Goal: Feedback & Contribution: Contribute content

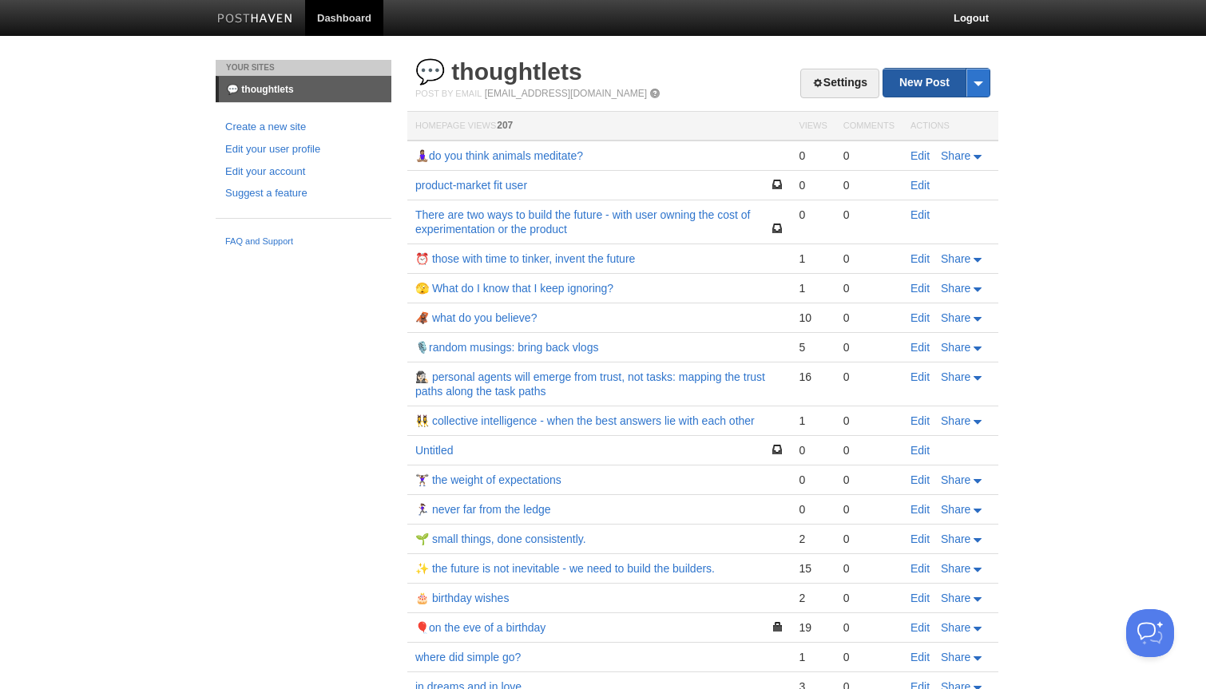
click at [931, 82] on link "New Post" at bounding box center [936, 83] width 106 height 28
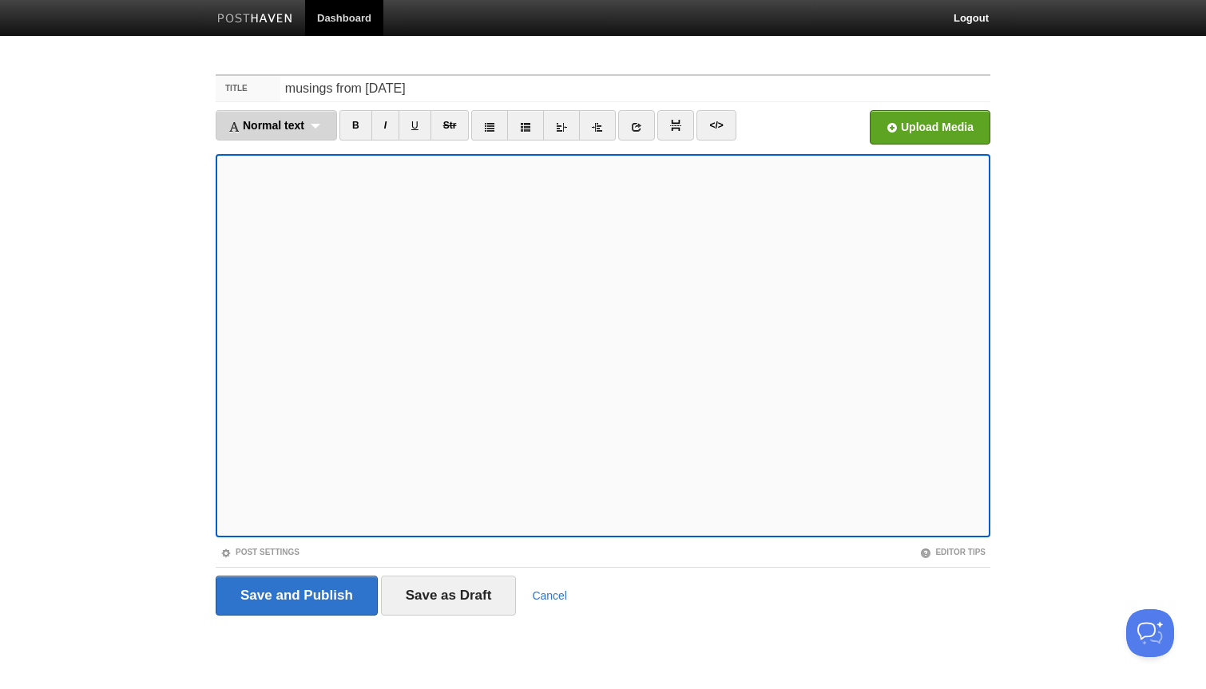
click at [309, 127] on div "Normal text Normal text Heading 1 Heading 2 Heading 3" at bounding box center [276, 125] width 121 height 30
click at [298, 155] on link "Normal text" at bounding box center [276, 153] width 120 height 24
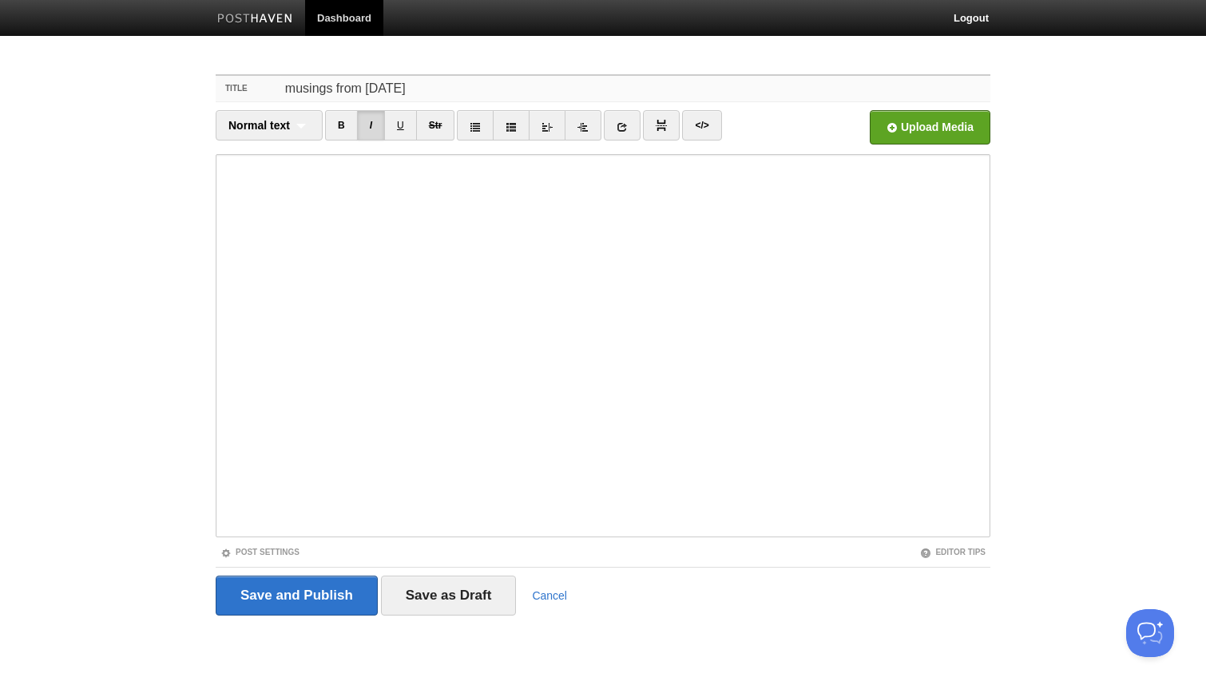
drag, startPoint x: 458, startPoint y: 88, endPoint x: 240, endPoint y: 81, distance: 217.3
click at [240, 81] on div "Title musings from [DATE]" at bounding box center [603, 89] width 775 height 26
drag, startPoint x: 405, startPoint y: 89, endPoint x: 204, endPoint y: 88, distance: 200.5
click at [204, 88] on div "Title musings from [DATE] Normal text Normal text Heading 1 Heading 2 Heading 3…" at bounding box center [603, 368] width 799 height 616
click at [343, 101] on div "Title I" at bounding box center [603, 89] width 775 height 26
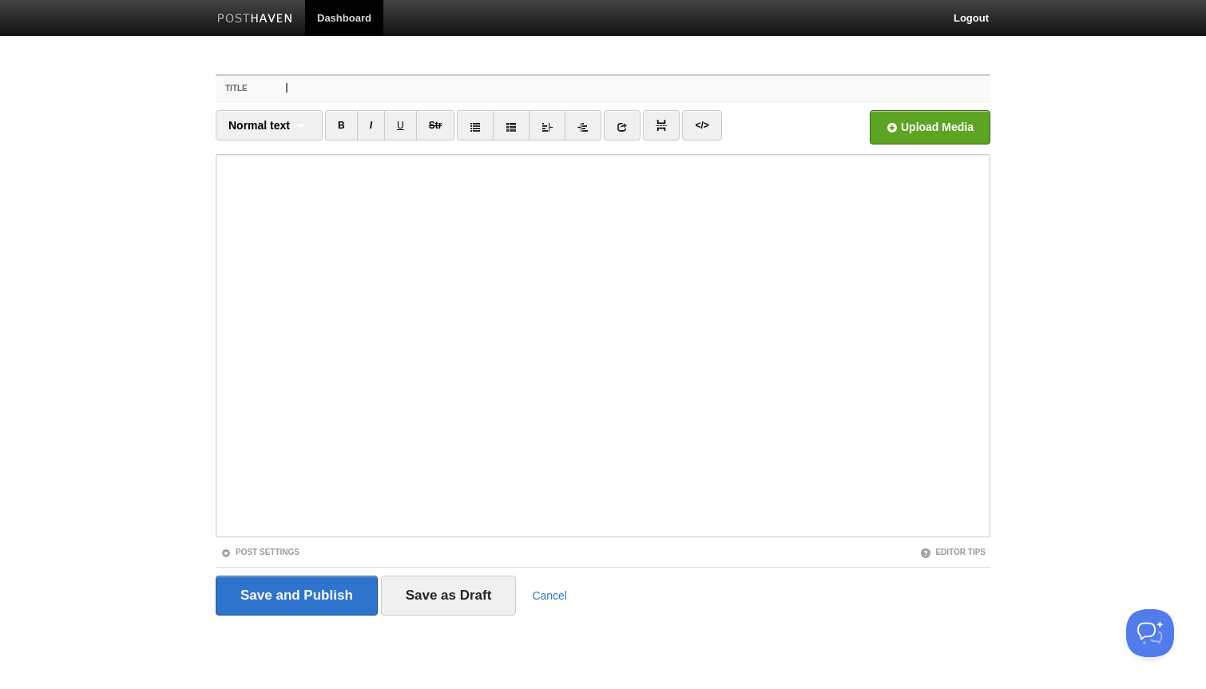
click at [341, 97] on input "I" at bounding box center [635, 89] width 710 height 26
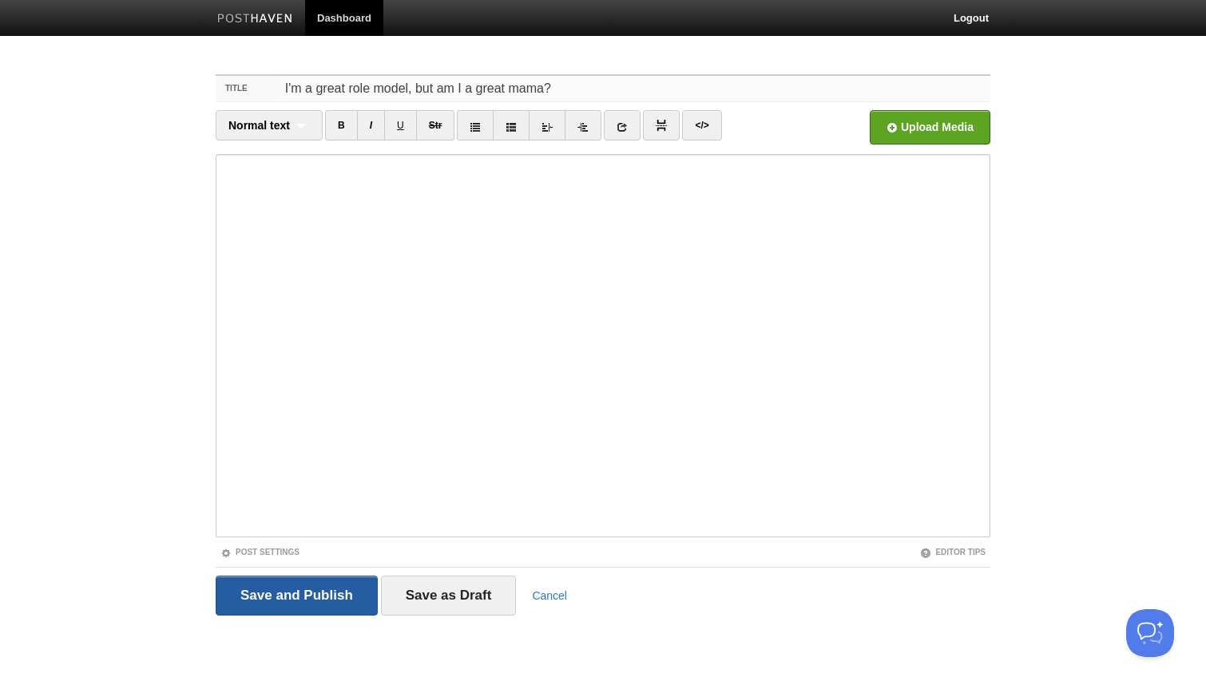
type input "I'm a great role model, but am I a great mama?"
click at [279, 589] on input "Save and Publish" at bounding box center [297, 596] width 162 height 40
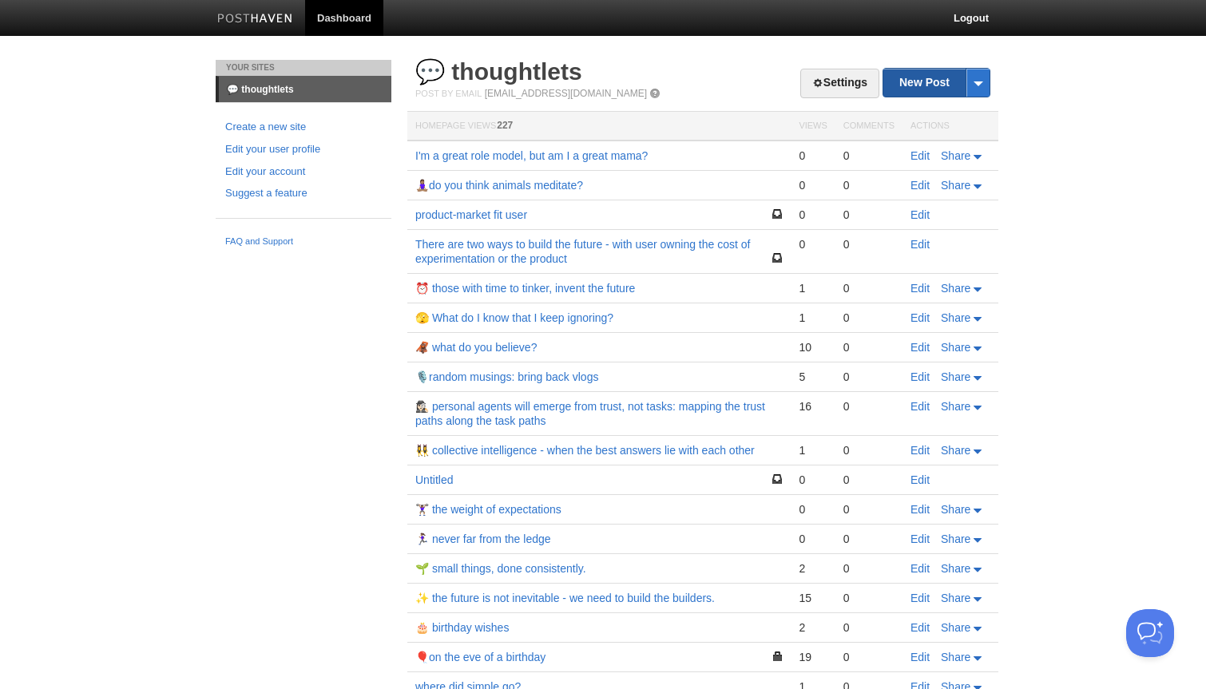
click at [938, 79] on link "New Post" at bounding box center [936, 83] width 106 height 28
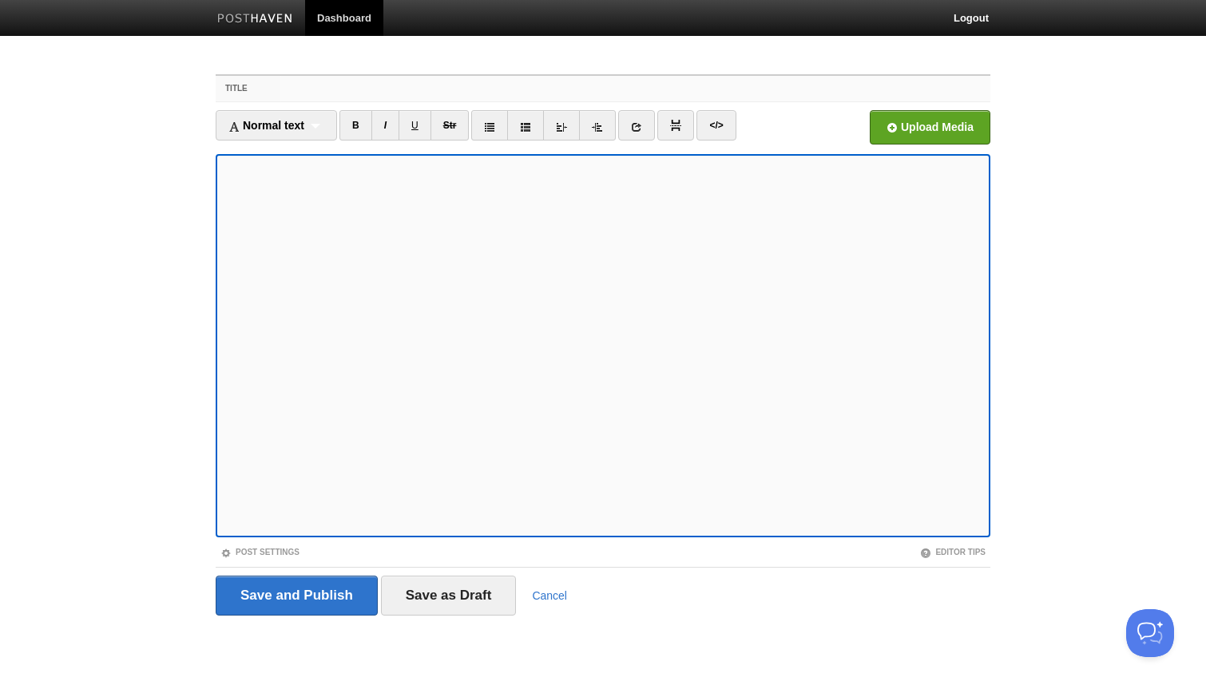
click at [312, 90] on input "Title" at bounding box center [635, 89] width 710 height 26
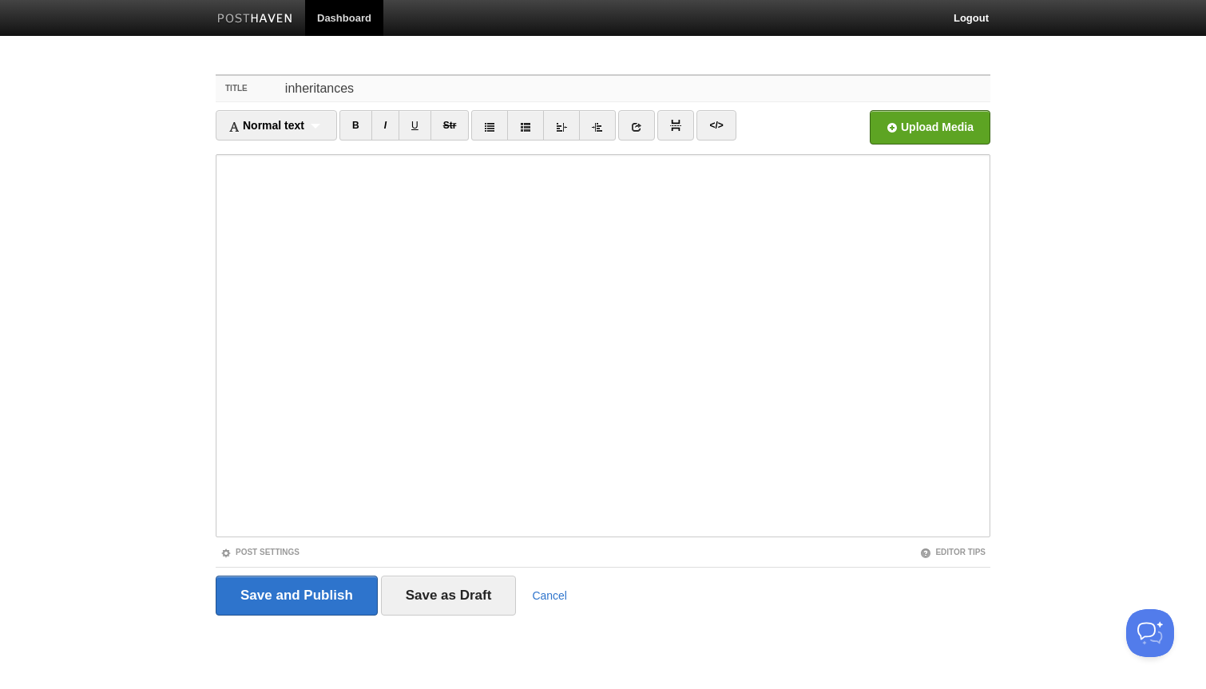
type input "inheritances"
click at [272, 599] on input "Save and Publish" at bounding box center [297, 596] width 162 height 40
